Goal: Transaction & Acquisition: Purchase product/service

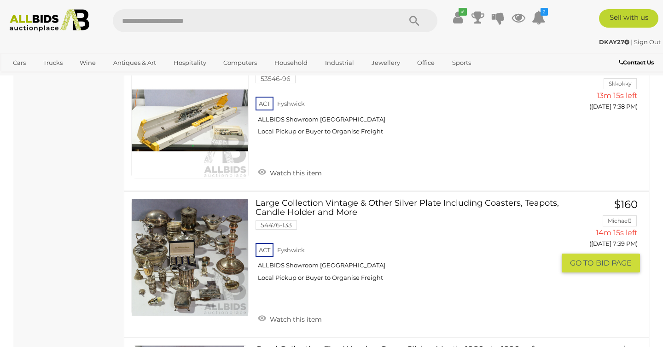
scroll to position [1980, 0]
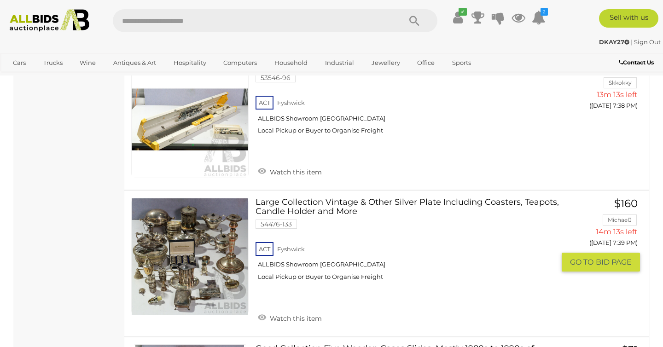
click at [188, 268] on link at bounding box center [189, 256] width 117 height 117
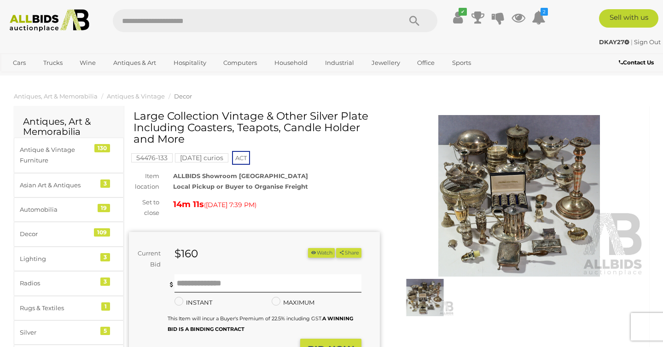
click at [529, 228] on img at bounding box center [519, 196] width 251 height 162
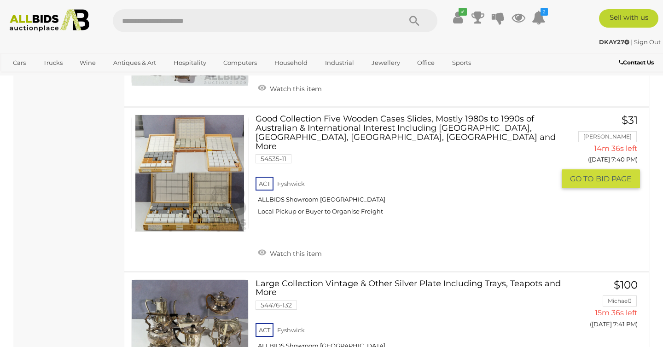
scroll to position [2062, 0]
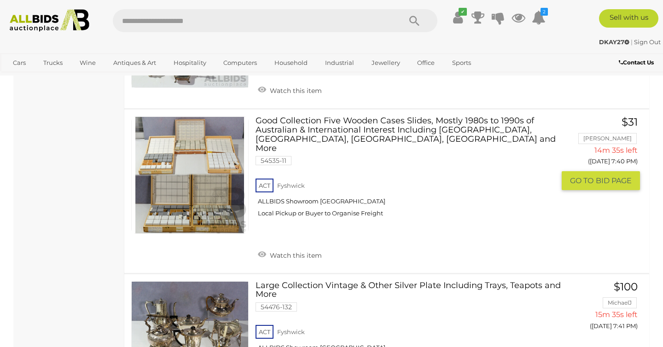
click at [190, 166] on link at bounding box center [189, 175] width 117 height 117
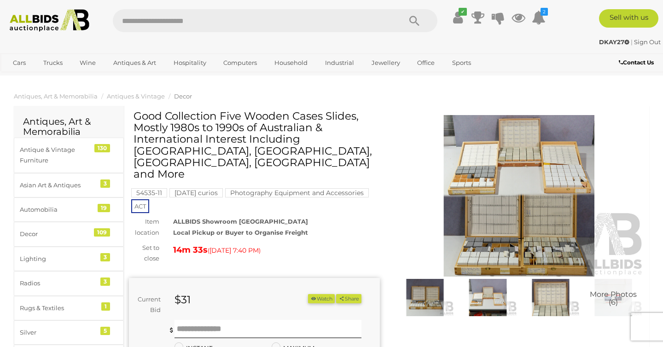
click at [450, 210] on img at bounding box center [519, 196] width 251 height 162
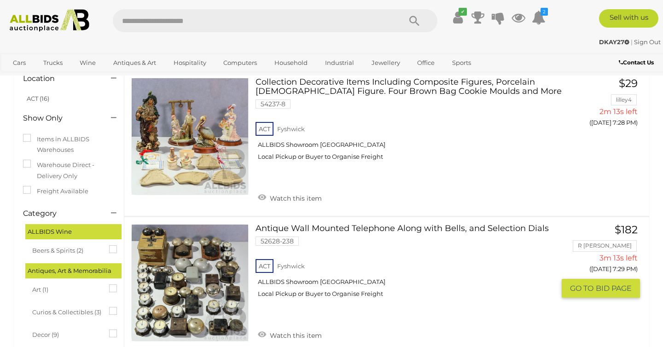
scroll to position [19, 0]
